Goal: Task Accomplishment & Management: Complete application form

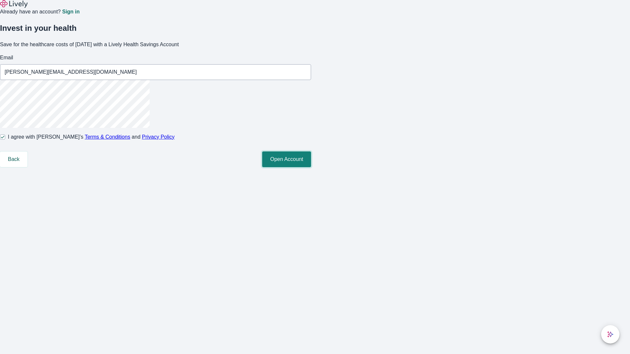
click at [311, 167] on button "Open Account" at bounding box center [286, 160] width 49 height 16
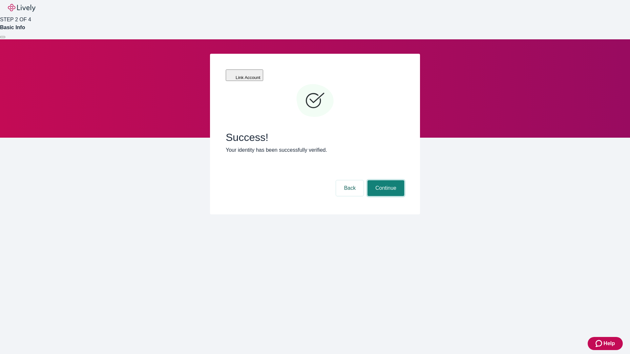
click at [385, 180] on button "Continue" at bounding box center [386, 188] width 37 height 16
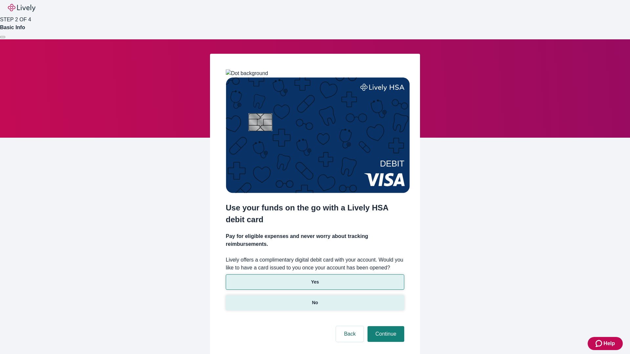
click at [315, 300] on p "No" at bounding box center [315, 303] width 6 height 7
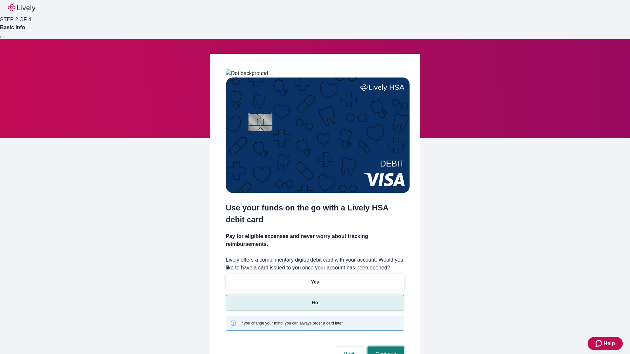
click at [385, 347] on button "Continue" at bounding box center [386, 355] width 37 height 16
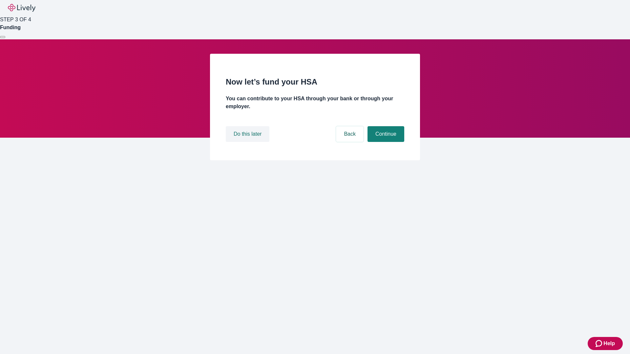
click at [248, 142] on button "Do this later" at bounding box center [248, 134] width 44 height 16
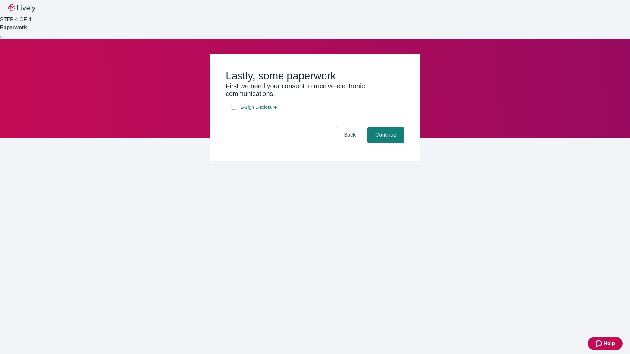
click at [234, 110] on input "E-Sign Disclosure" at bounding box center [233, 107] width 5 height 5
checkbox input "true"
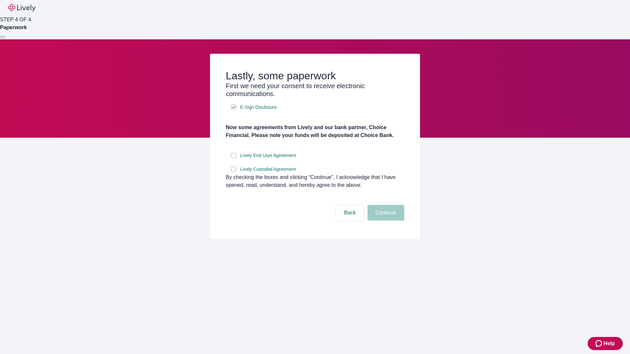
click at [234, 158] on input "Lively End User Agreement" at bounding box center [233, 155] width 5 height 5
checkbox input "true"
click at [234, 172] on input "Lively Custodial Agreement" at bounding box center [233, 169] width 5 height 5
checkbox input "true"
click at [385, 221] on button "Continue" at bounding box center [386, 213] width 37 height 16
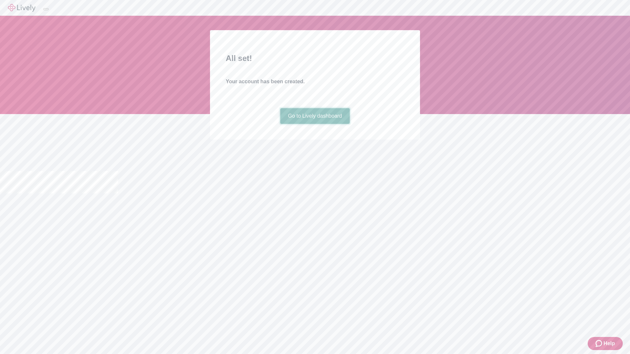
click at [315, 124] on link "Go to Lively dashboard" at bounding box center [315, 116] width 70 height 16
